Goal: Information Seeking & Learning: Find specific fact

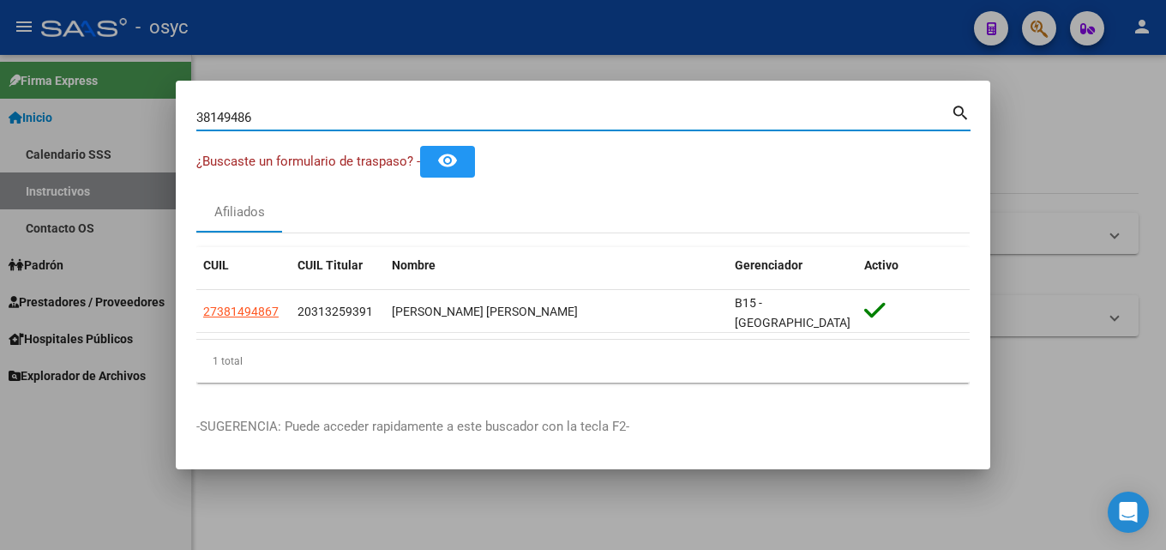
drag, startPoint x: 303, startPoint y: 126, endPoint x: 0, endPoint y: 122, distance: 302.6
click at [0, 122] on div "38149486 Buscar (apellido, dni, cuil, nro traspaso, cuit, obra social) search ¿…" at bounding box center [583, 275] width 1166 height 550
paste input "70692701"
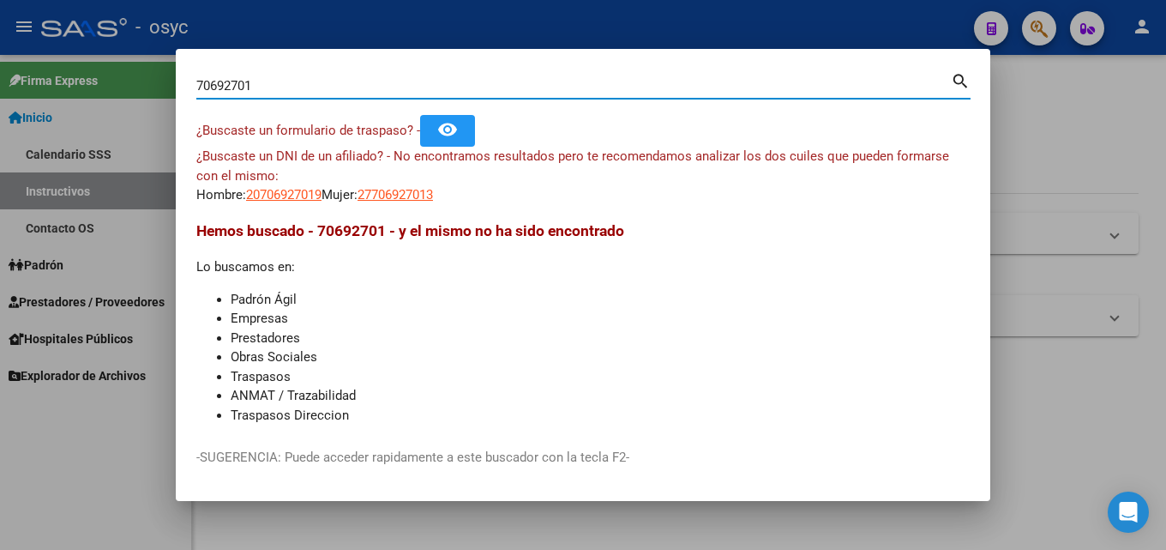
click at [279, 86] on input "70692701" at bounding box center [573, 85] width 754 height 15
paste input "34691308"
type input "34691308"
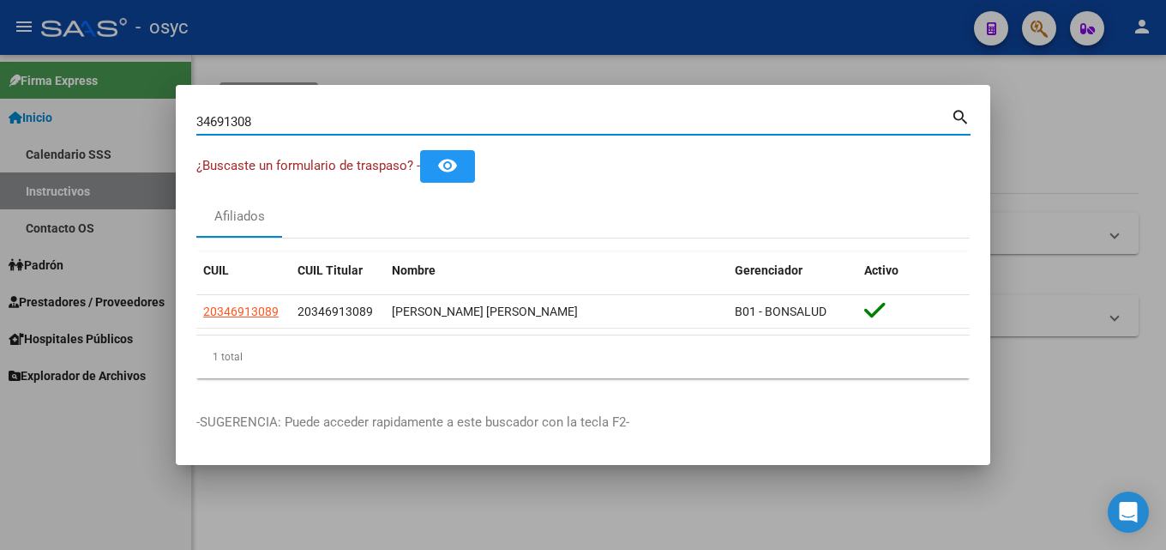
click at [489, 501] on div at bounding box center [583, 275] width 1166 height 550
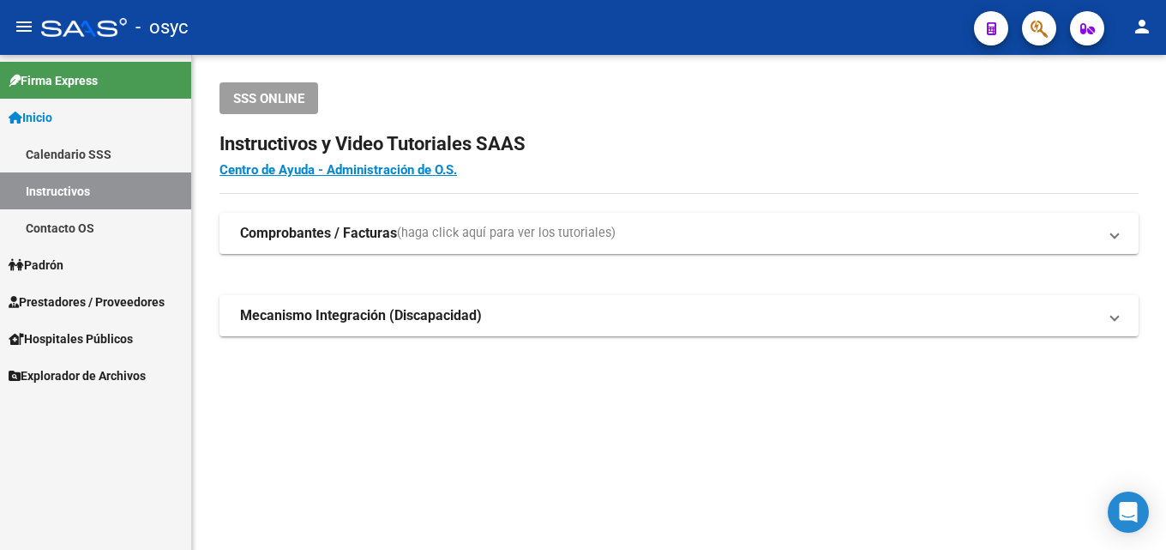
click at [1025, 20] on button "button" at bounding box center [1039, 28] width 34 height 34
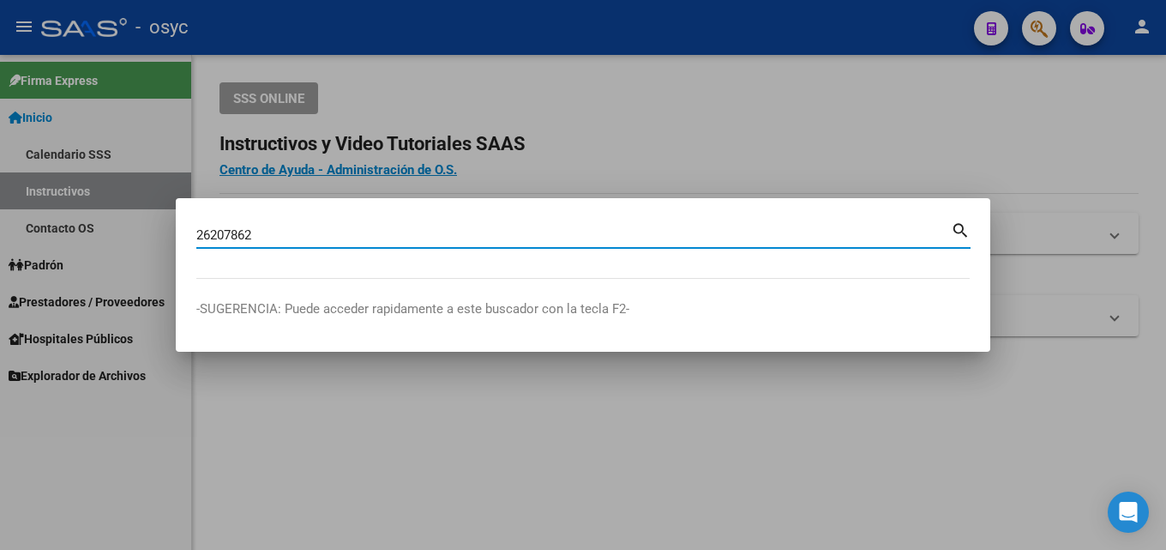
type input "26207862"
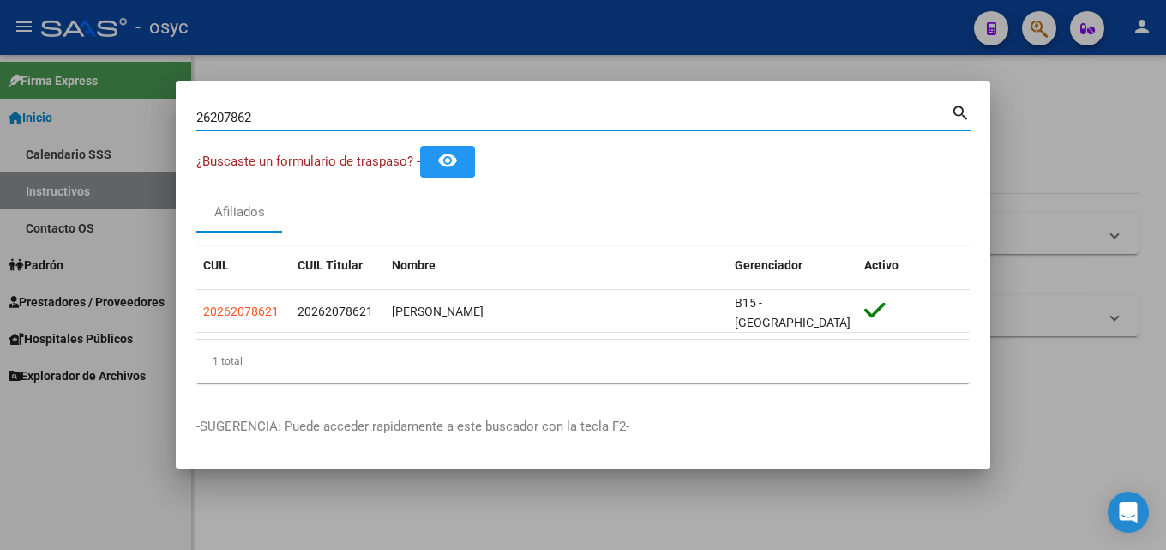
drag, startPoint x: 265, startPoint y: 125, endPoint x: 0, endPoint y: 126, distance: 264.9
click at [0, 124] on div "26207862 Buscar (apellido, dni, cuil, nro traspaso, cuit, obra social) search ¿…" at bounding box center [583, 275] width 1166 height 550
drag, startPoint x: 391, startPoint y: 308, endPoint x: 662, endPoint y: 360, distance: 275.9
click at [662, 360] on div "CUIL CUIL Titular Nombre Gerenciador Activo 20262078621 20262078621 [PERSON_NAM…" at bounding box center [582, 314] width 773 height 135
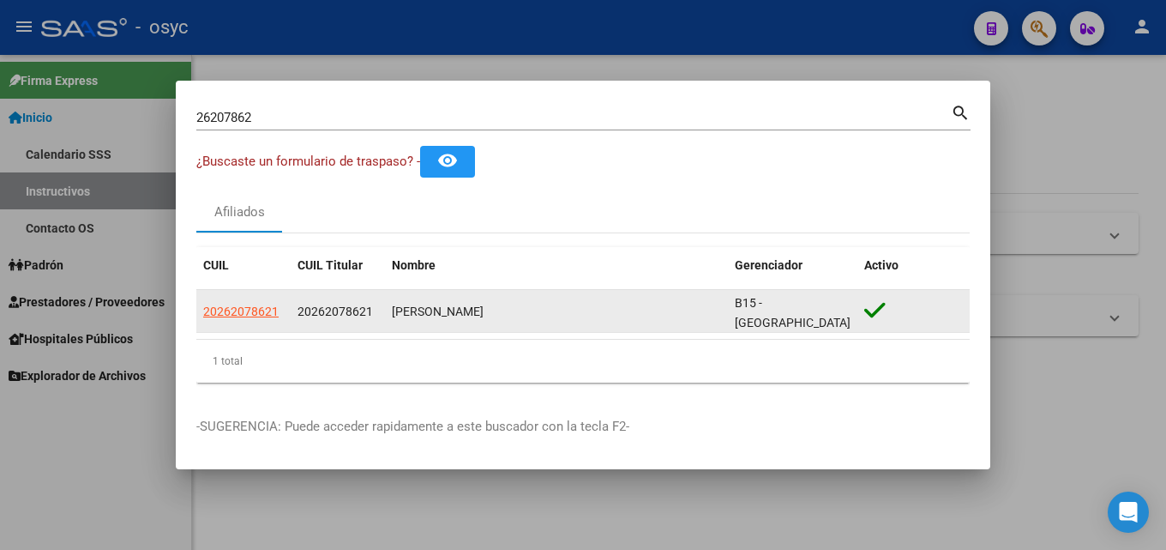
click at [577, 322] on datatable-body-cell "[PERSON_NAME]" at bounding box center [556, 311] width 343 height 42
click at [547, 313] on div "[PERSON_NAME]" at bounding box center [556, 312] width 329 height 20
drag, startPoint x: 547, startPoint y: 313, endPoint x: 416, endPoint y: 309, distance: 131.2
click at [416, 309] on div "[PERSON_NAME]" at bounding box center [556, 312] width 329 height 20
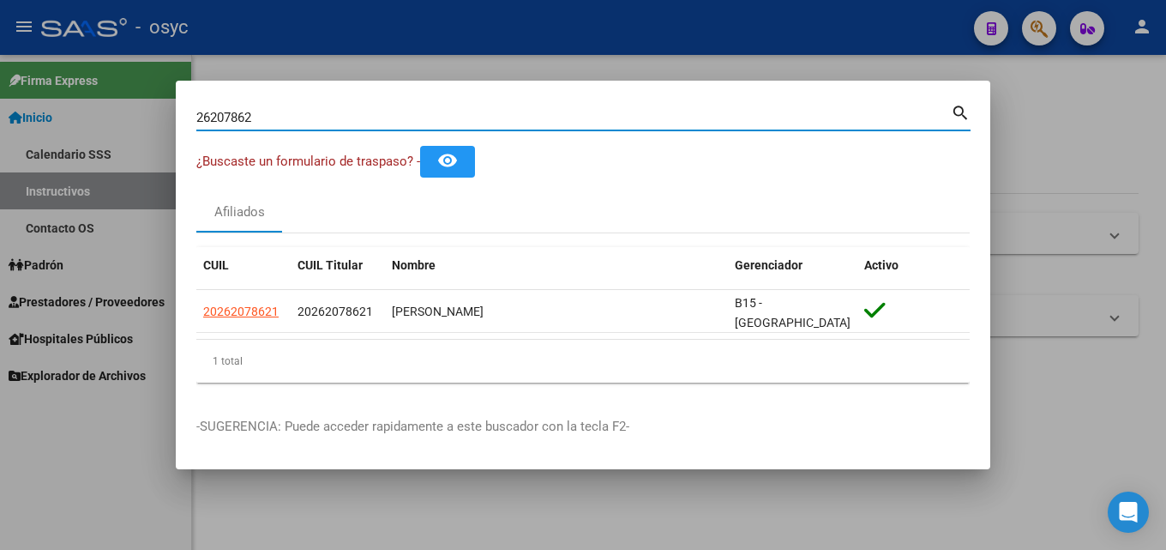
drag, startPoint x: 267, startPoint y: 124, endPoint x: 0, endPoint y: 123, distance: 266.6
click at [0, 123] on div "26207862 Buscar (apellido, dni, cuil, nro traspaso, cuit, obra social) search ¿…" at bounding box center [583, 275] width 1166 height 550
